Goal: Check status

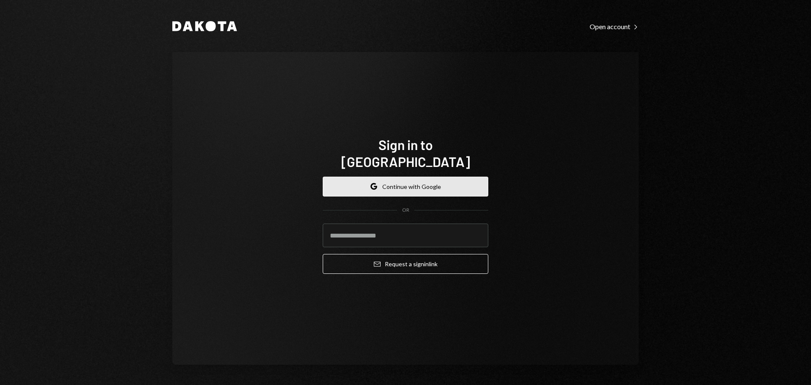
click at [381, 179] on button "Google Continue with Google" at bounding box center [406, 187] width 166 height 20
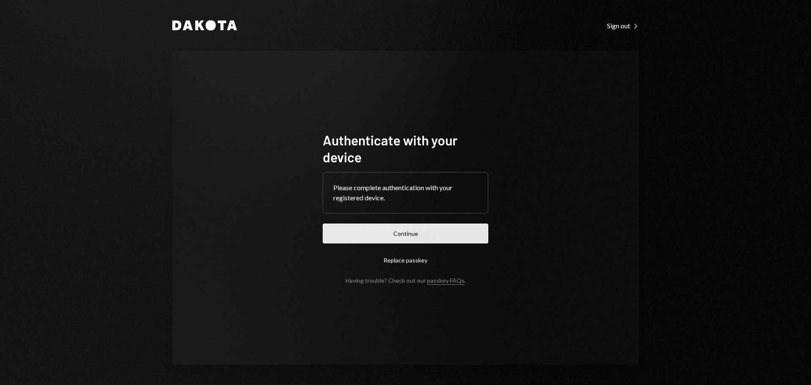
click at [463, 228] on button "Continue" at bounding box center [406, 233] width 166 height 20
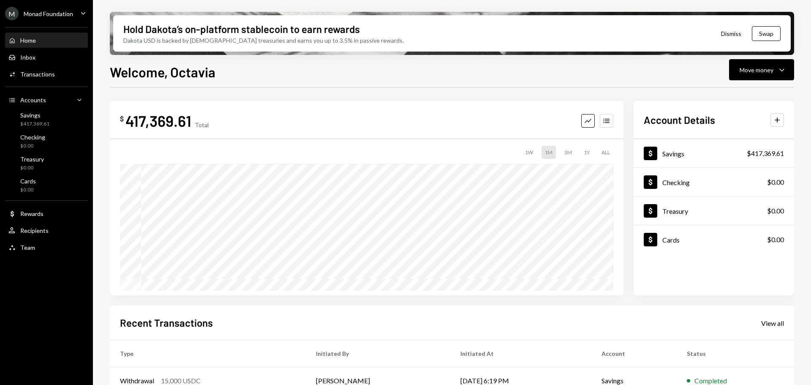
click at [71, 10] on div "Monad Foundation" at bounding box center [48, 13] width 49 height 7
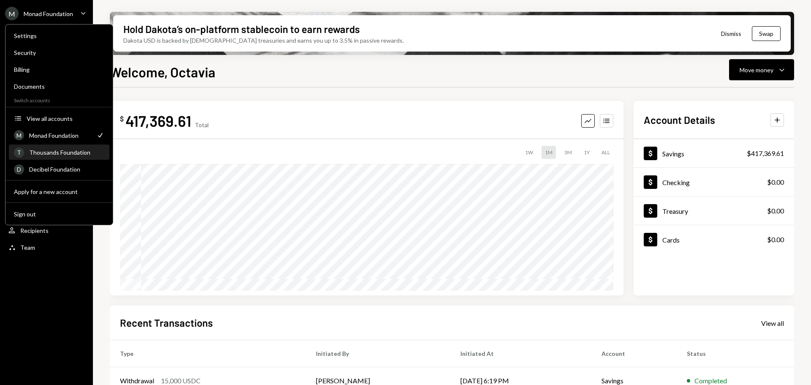
click at [43, 155] on div "Thousands Foundation" at bounding box center [66, 152] width 75 height 7
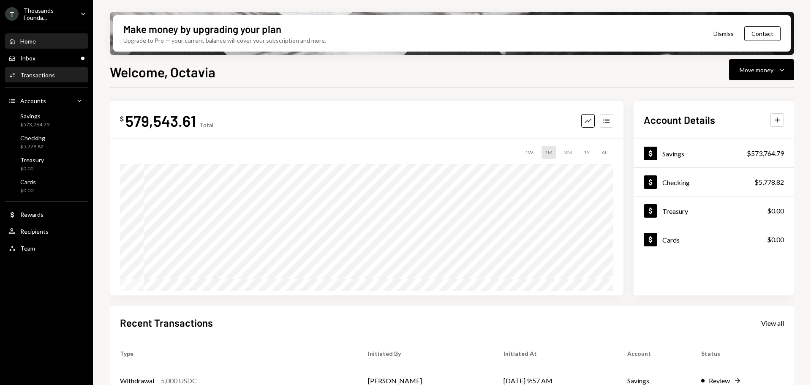
click at [50, 75] on div "Transactions" at bounding box center [37, 74] width 35 height 7
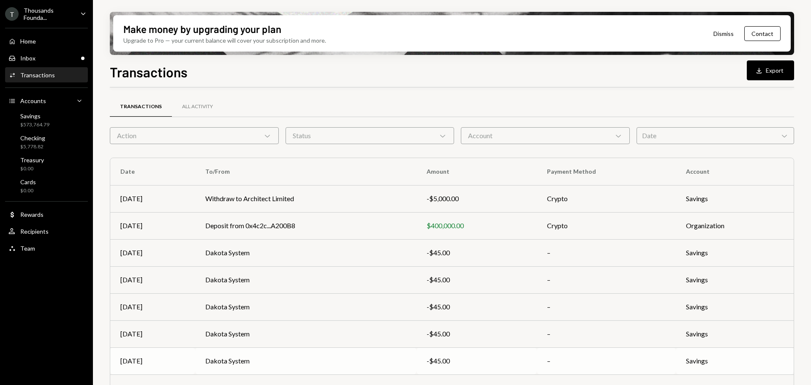
scroll to position [96, 0]
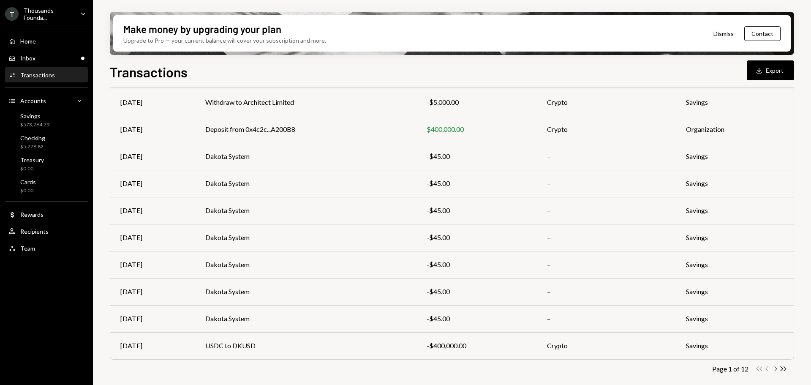
click at [774, 367] on icon "Chevron Right" at bounding box center [775, 368] width 8 height 8
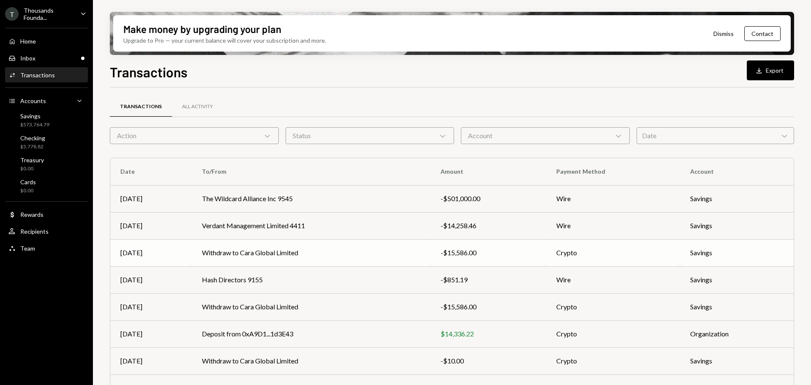
click at [459, 248] on div "-$15,586.00" at bounding box center [487, 252] width 95 height 10
